Goal: Transaction & Acquisition: Purchase product/service

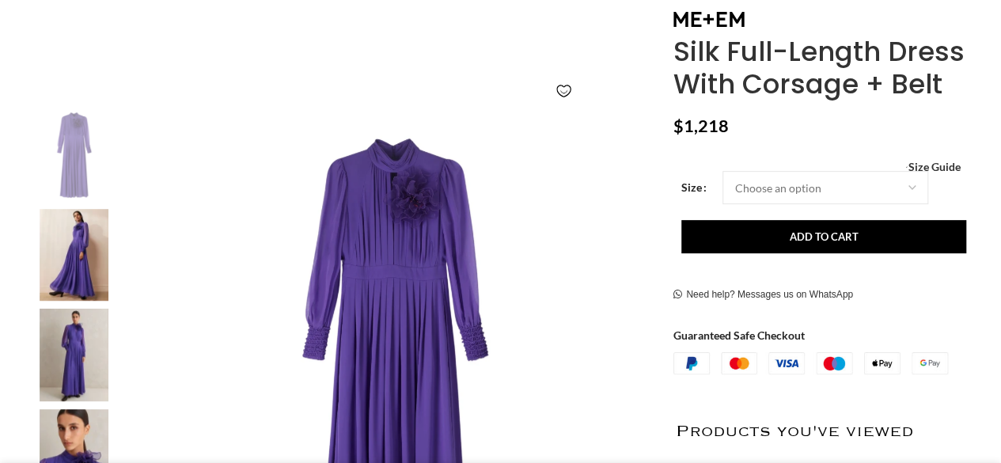
scroll to position [285, 0]
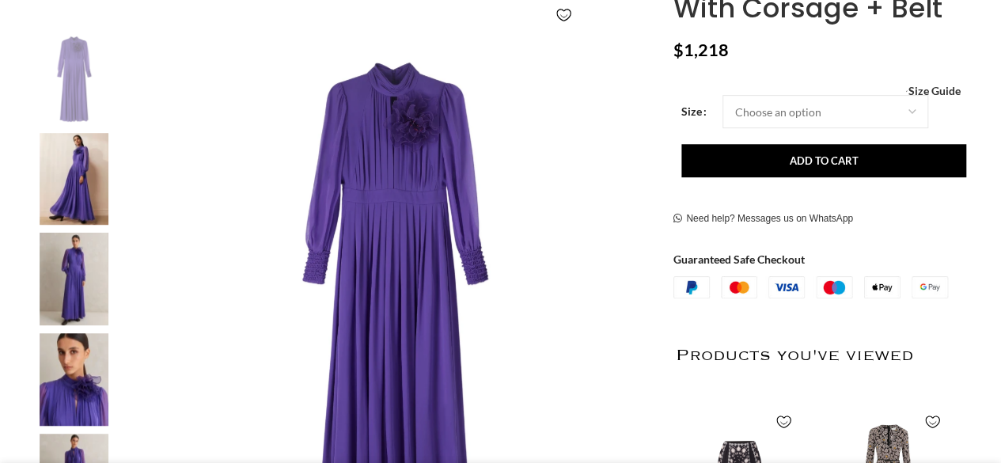
click at [54, 379] on img at bounding box center [73, 379] width 97 height 93
click at [60, 380] on img at bounding box center [73, 379] width 97 height 93
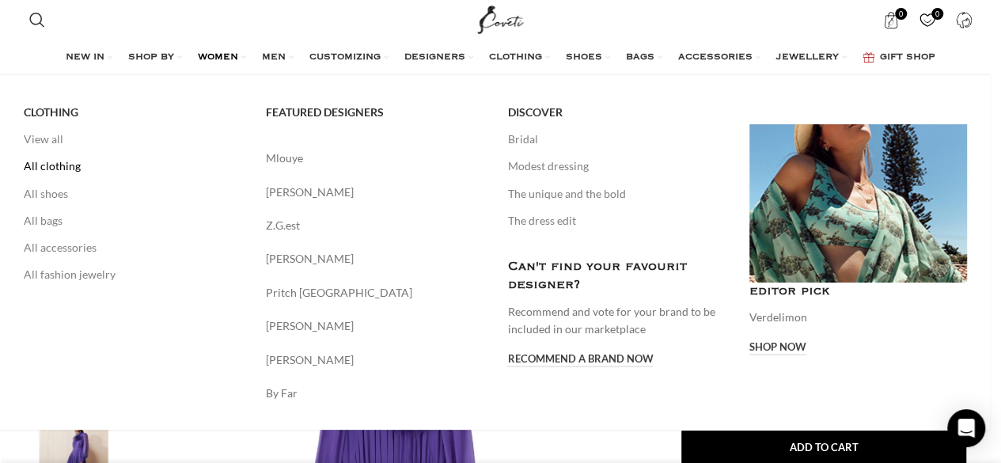
scroll to position [0, 333]
click at [59, 158] on link "All clothing" at bounding box center [133, 166] width 219 height 27
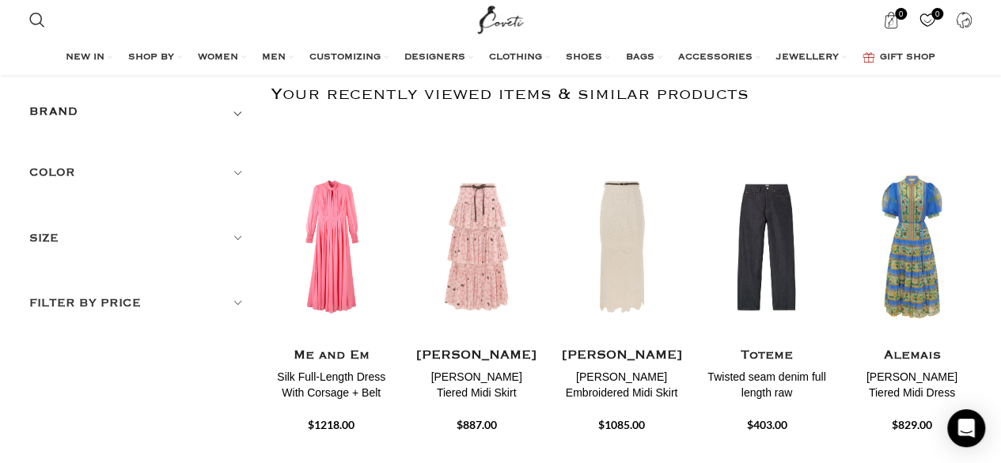
scroll to position [95, 0]
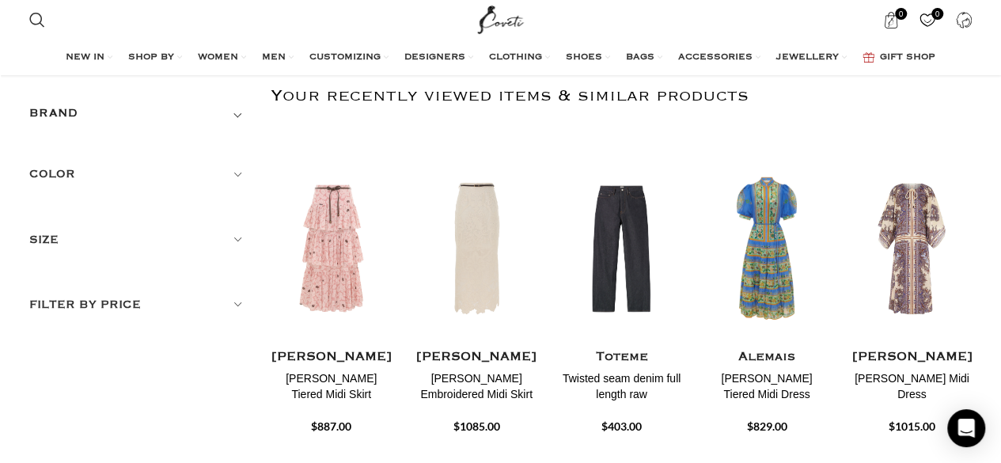
click at [44, 115] on h5 "BRAND" at bounding box center [53, 113] width 49 height 17
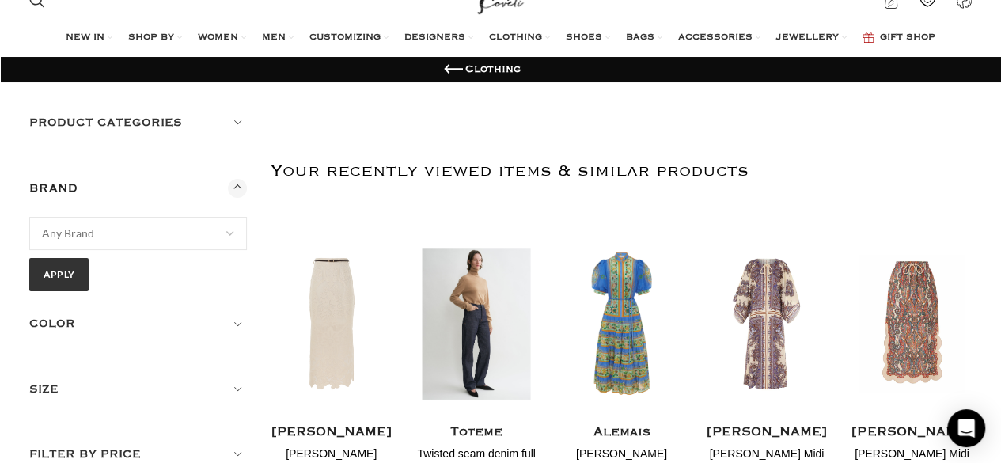
scroll to position [0, 0]
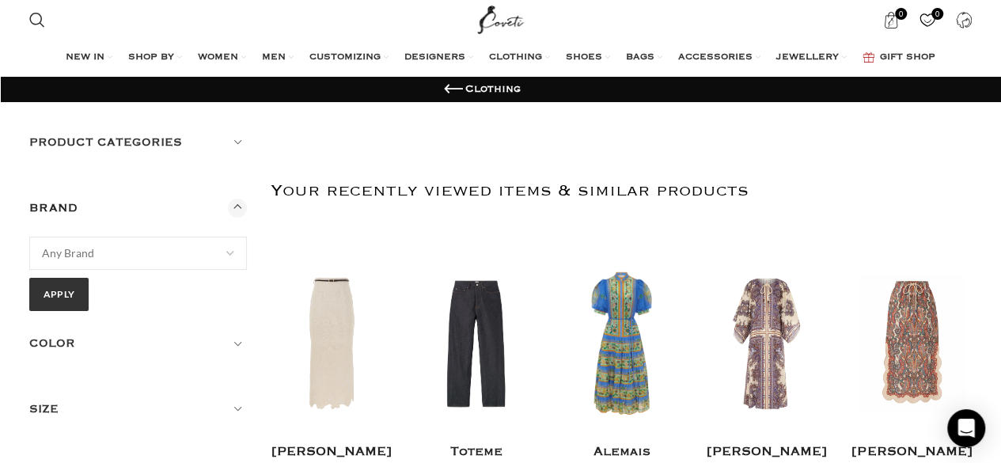
click at [155, 143] on h5 "Product categories" at bounding box center [138, 142] width 219 height 17
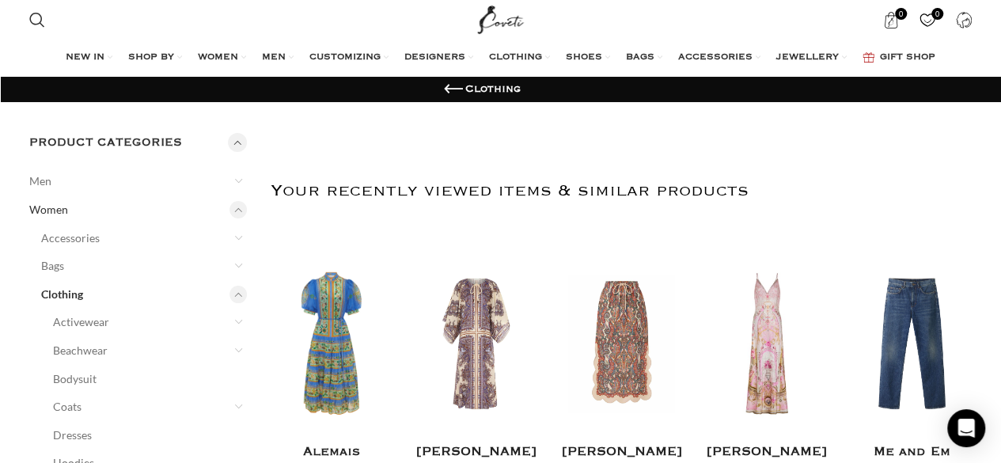
click at [106, 208] on link "Women" at bounding box center [128, 210] width 199 height 29
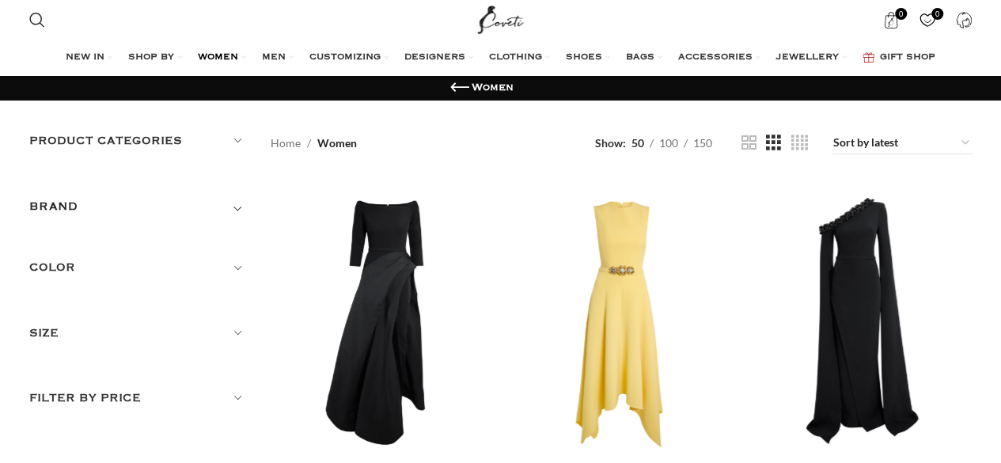
click at [104, 209] on div "BRAND" at bounding box center [138, 211] width 219 height 29
click at [139, 140] on h5 "Product categories" at bounding box center [138, 140] width 219 height 17
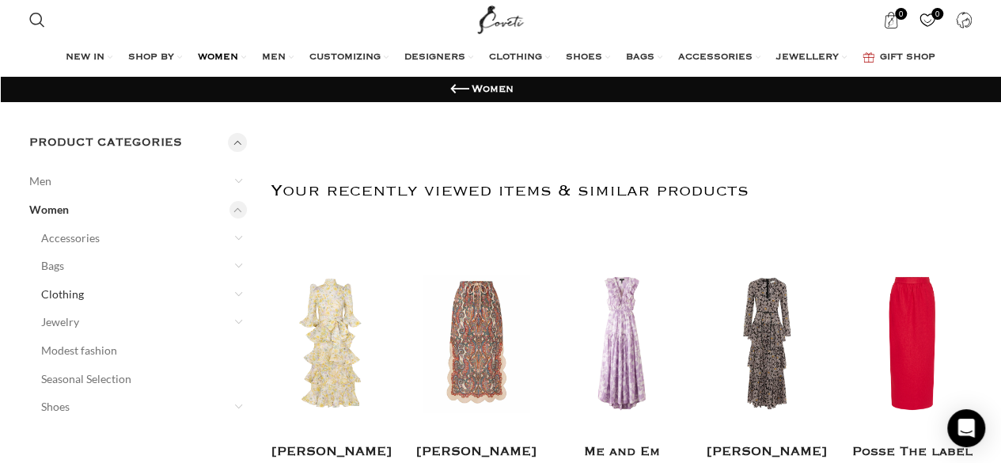
click at [64, 297] on link "Clothing" at bounding box center [134, 294] width 187 height 29
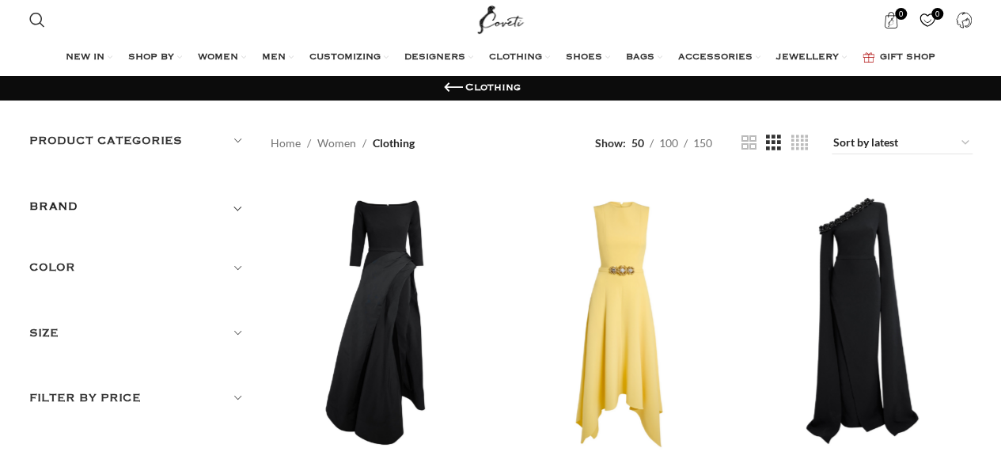
click at [124, 202] on div "BRAND" at bounding box center [138, 211] width 219 height 29
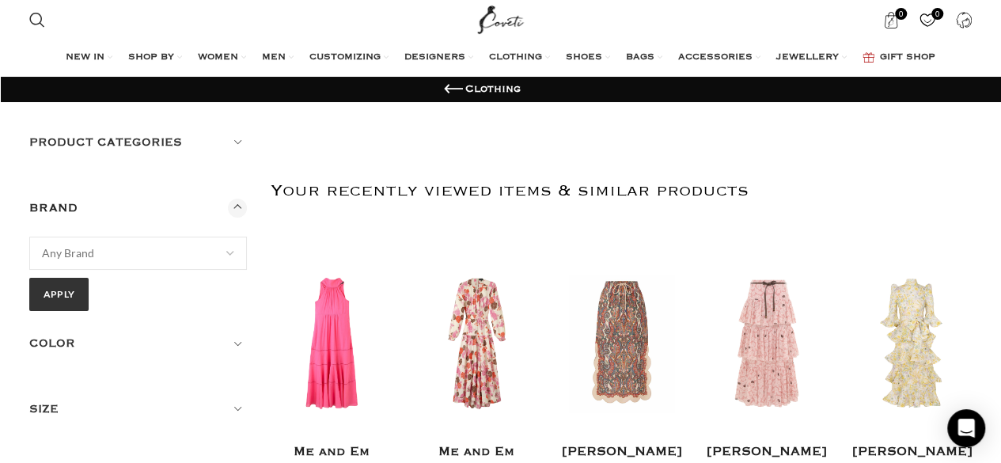
click at [124, 153] on div "Product categories Men Men Accessories Cases Men Belts Men Exotic Leather Men H…" at bounding box center [138, 154] width 219 height 41
click at [124, 146] on h5 "Product categories" at bounding box center [138, 142] width 219 height 17
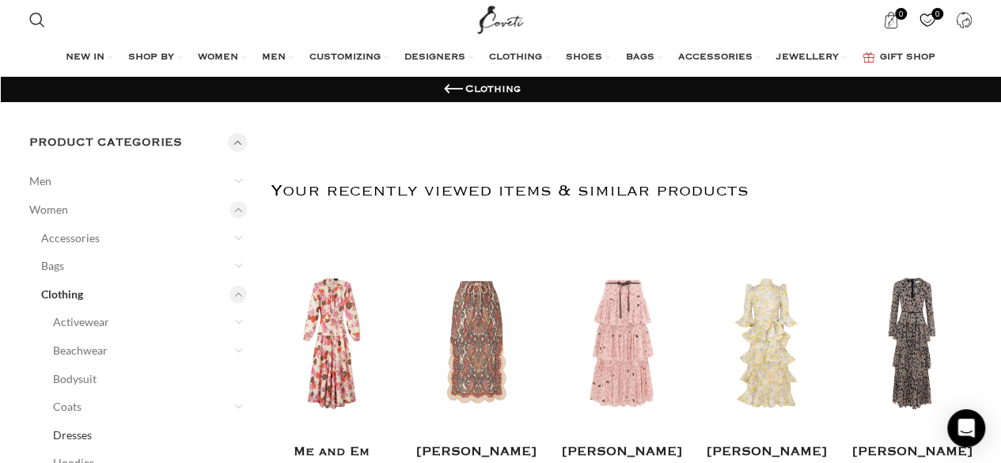
click at [87, 435] on link "Dresses" at bounding box center [140, 435] width 175 height 29
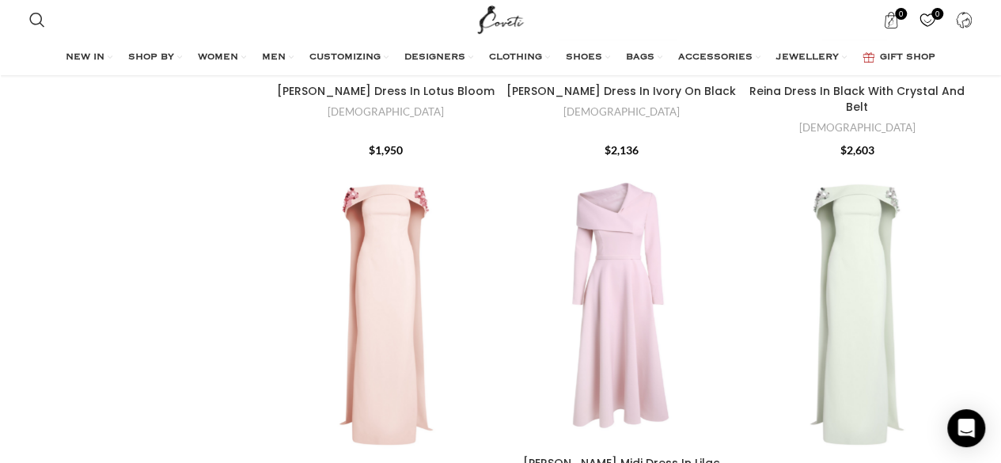
scroll to position [5984, 0]
